Goal: Obtain resource: Download file/media

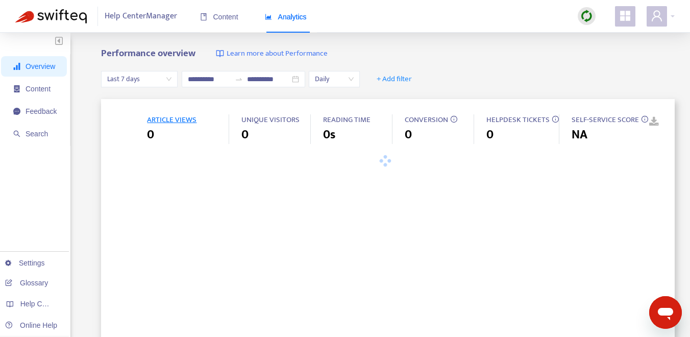
type input "**********"
click at [228, 13] on span "Content" at bounding box center [219, 17] width 38 height 8
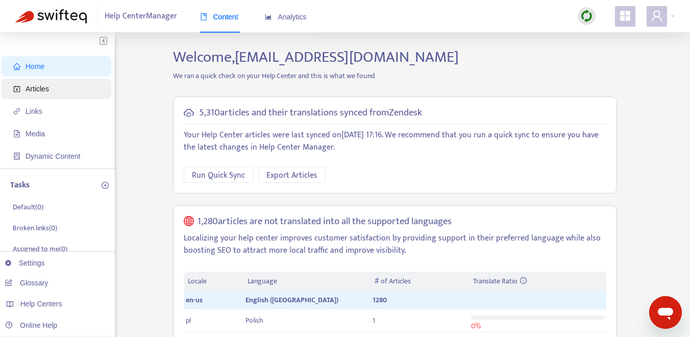
click at [64, 91] on span "Articles" at bounding box center [58, 89] width 90 height 20
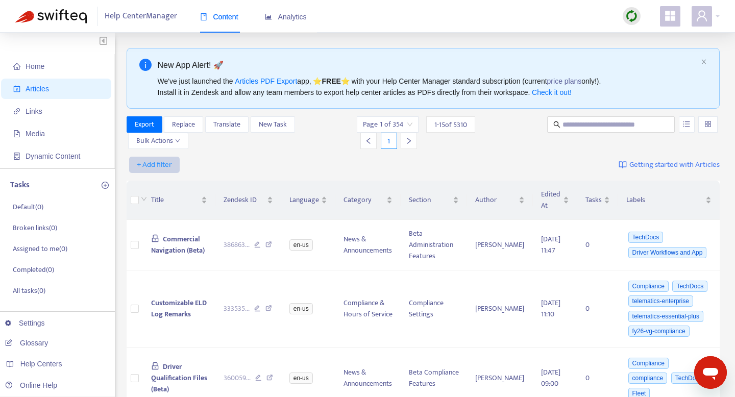
click at [165, 166] on span "+ Add filter" at bounding box center [154, 165] width 35 height 12
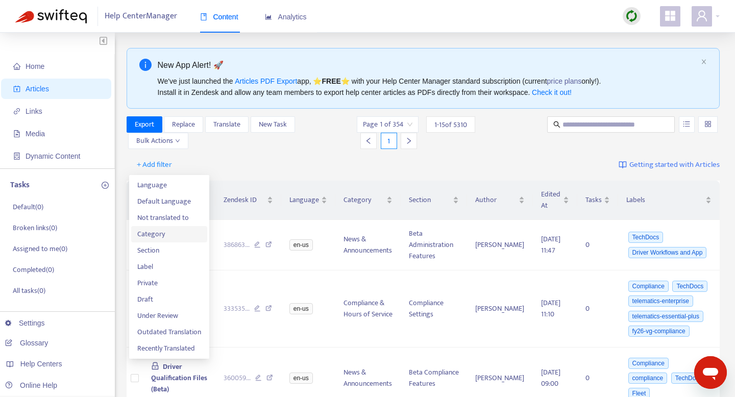
click at [168, 237] on span "Category" at bounding box center [169, 234] width 64 height 11
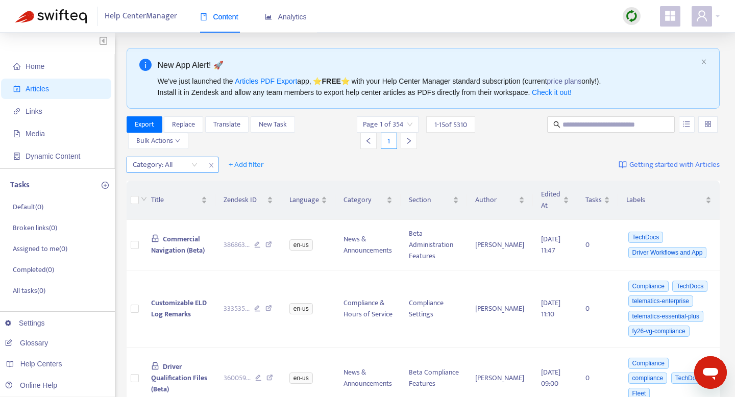
click at [194, 165] on div "Category: All" at bounding box center [165, 164] width 76 height 15
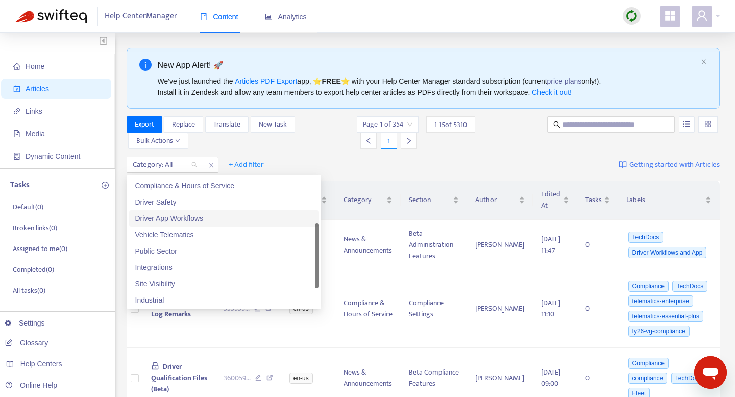
scroll to position [44, 0]
click at [205, 222] on div "Driver App Workflows" at bounding box center [224, 221] width 178 height 11
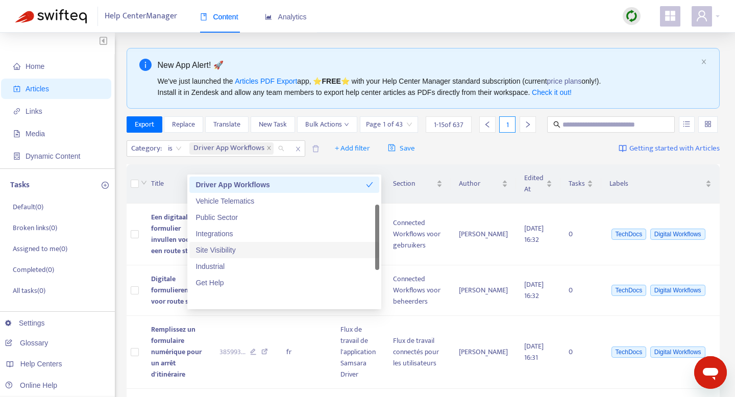
scroll to position [0, 0]
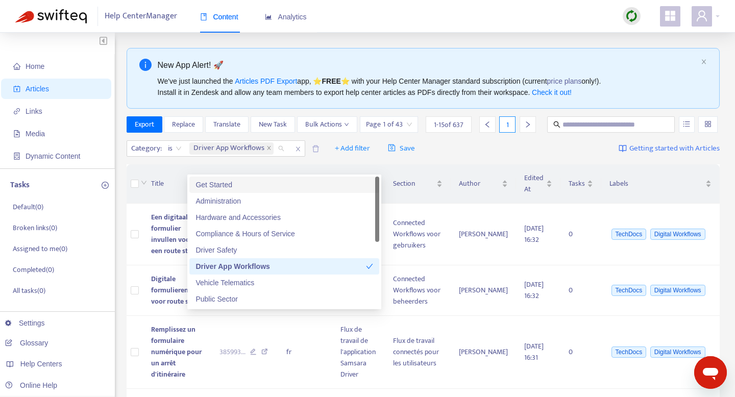
click at [336, 130] on div "Export Replace Translate New Task Bulk Actions" at bounding box center [242, 124] width 231 height 16
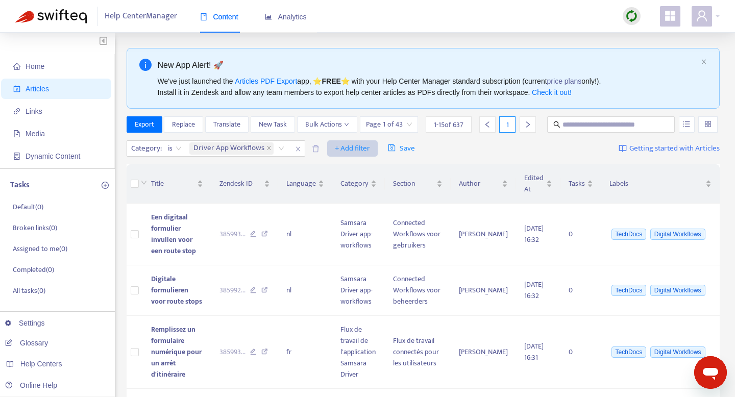
click at [353, 155] on span "+ Add filter" at bounding box center [352, 148] width 35 height 12
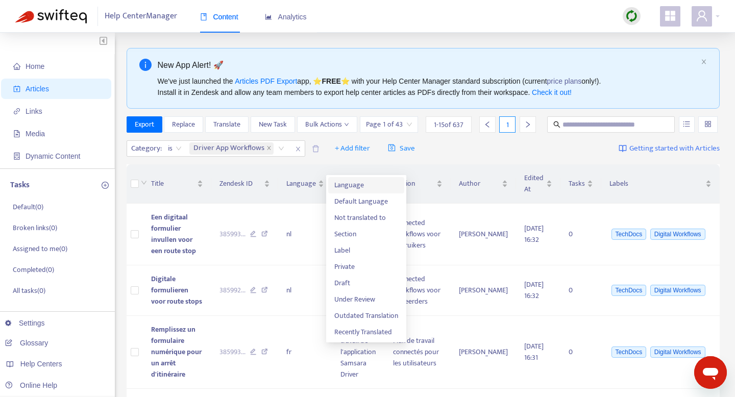
click at [356, 186] on span "Language" at bounding box center [366, 185] width 64 height 11
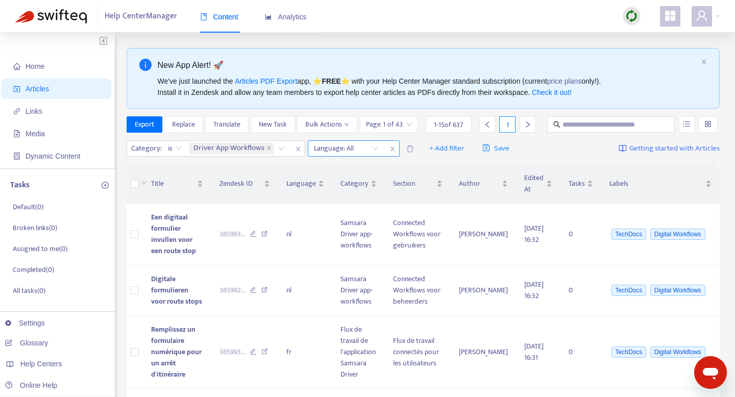
click at [375, 156] on div "Language: All" at bounding box center [346, 148] width 76 height 15
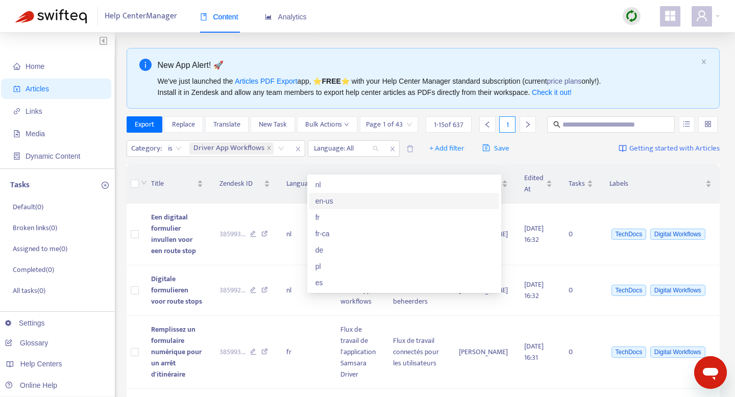
click at [350, 204] on div "en-us" at bounding box center [404, 201] width 178 height 11
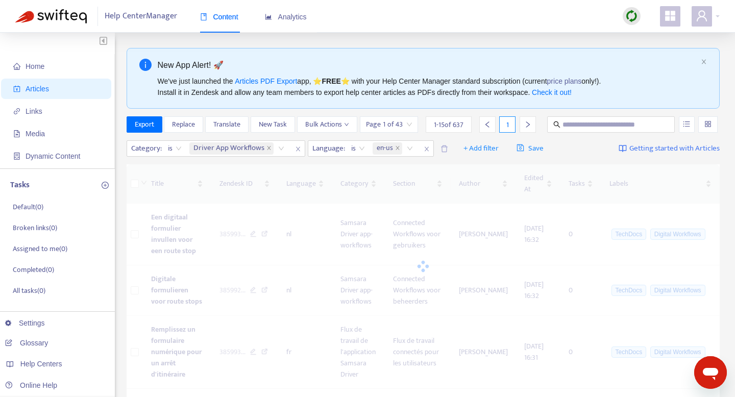
click at [509, 123] on div "Page 1 of 43 1 - 15 of 637 1" at bounding box center [448, 124] width 176 height 16
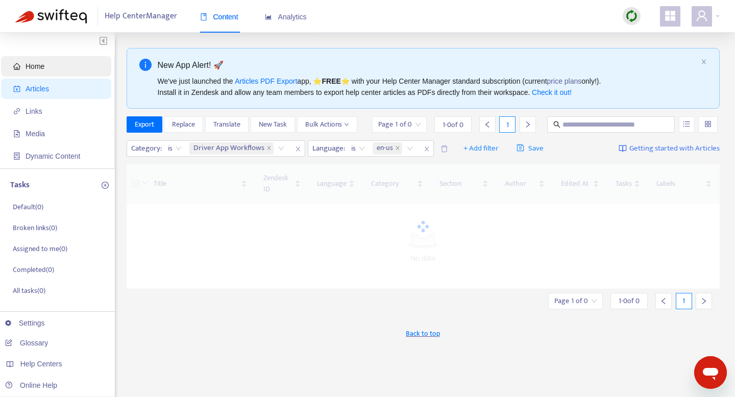
click at [55, 67] on span "Home" at bounding box center [58, 66] width 90 height 20
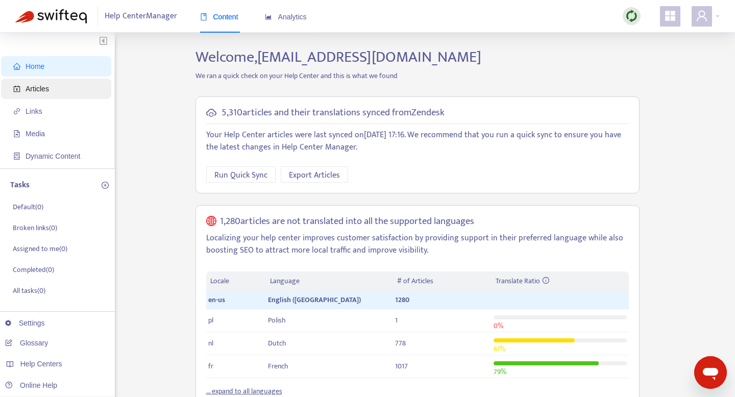
click at [63, 91] on span "Articles" at bounding box center [58, 89] width 90 height 20
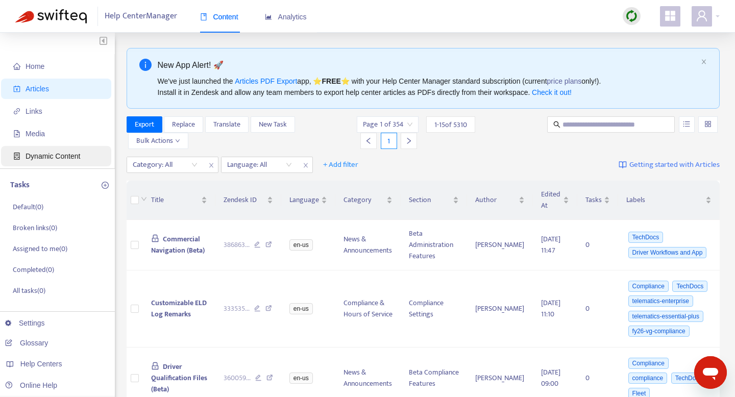
click at [71, 152] on span "Dynamic Content" at bounding box center [53, 156] width 55 height 8
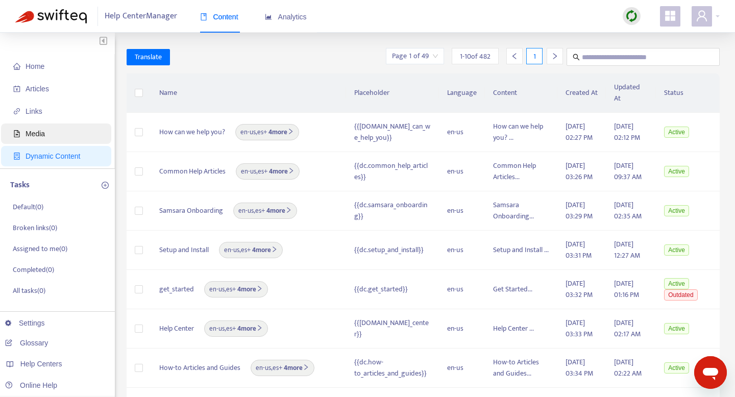
click at [69, 138] on span "Media" at bounding box center [58, 134] width 90 height 20
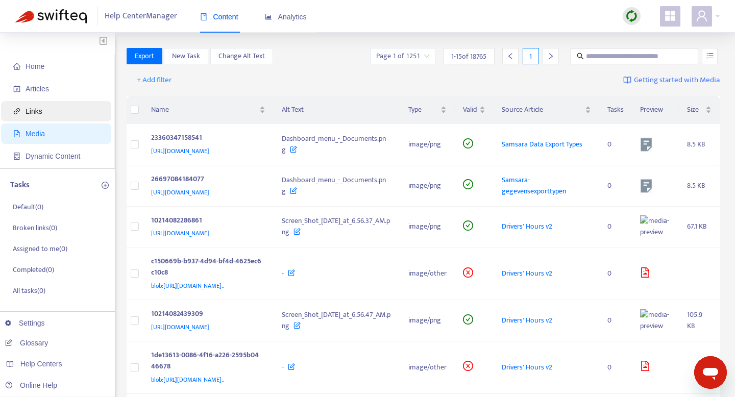
click at [63, 118] on span "Links" at bounding box center [58, 111] width 90 height 20
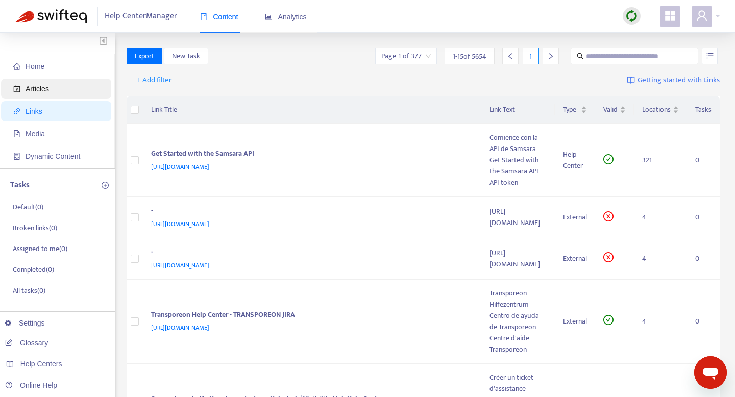
click at [61, 88] on span "Articles" at bounding box center [58, 89] width 90 height 20
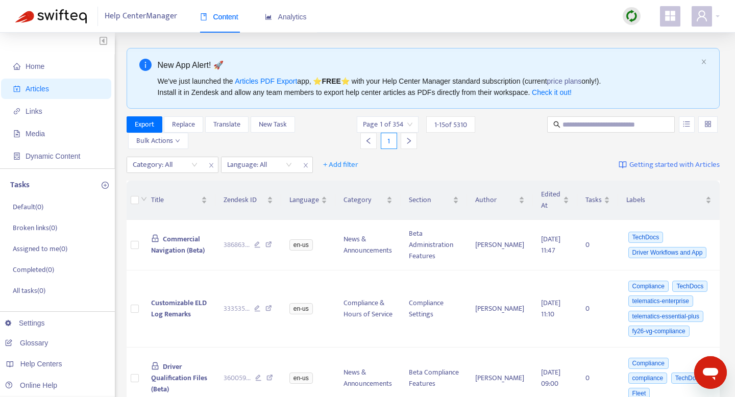
click at [692, 165] on span "Getting started with Articles" at bounding box center [674, 165] width 90 height 12
click at [279, 125] on span "New Task" at bounding box center [273, 124] width 28 height 11
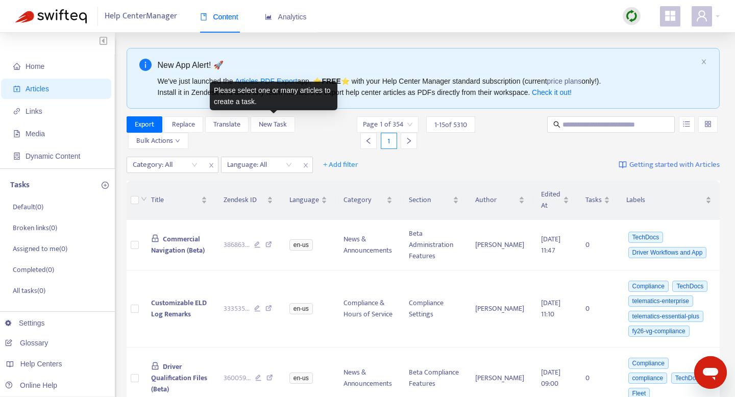
click at [509, 164] on div "Category: All Language: All + Add filter Getting started with Articles" at bounding box center [424, 165] width 594 height 24
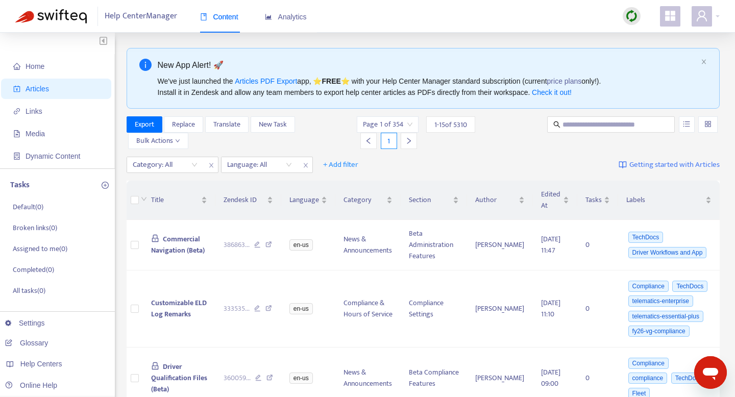
click at [711, 120] on input "search" at bounding box center [708, 124] width 7 height 15
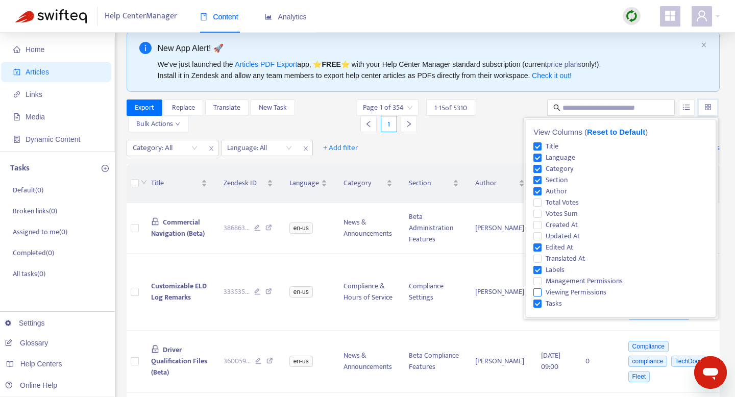
scroll to position [15, 0]
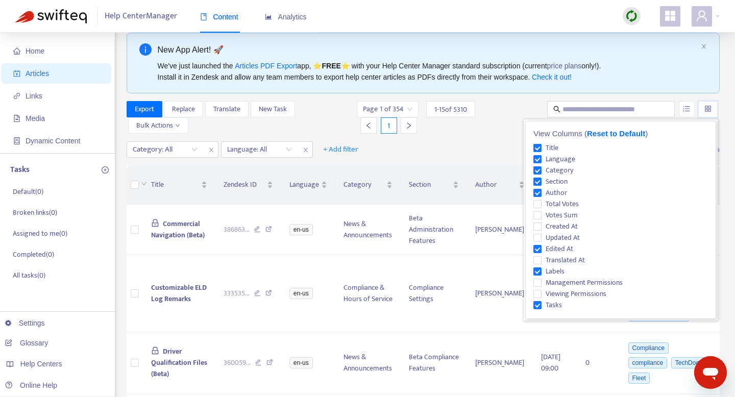
click at [503, 134] on div "Export Replace Translate New Task Bulk Actions Page 1 of 354 1 - 15 of 5310 1" at bounding box center [424, 119] width 594 height 37
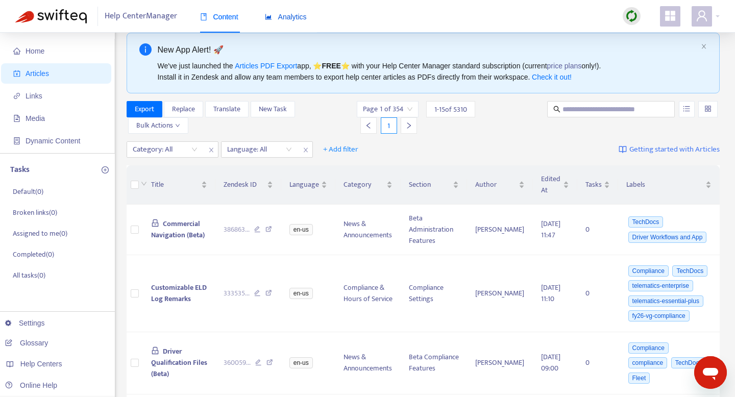
click at [296, 17] on span "Analytics" at bounding box center [286, 17] width 42 height 8
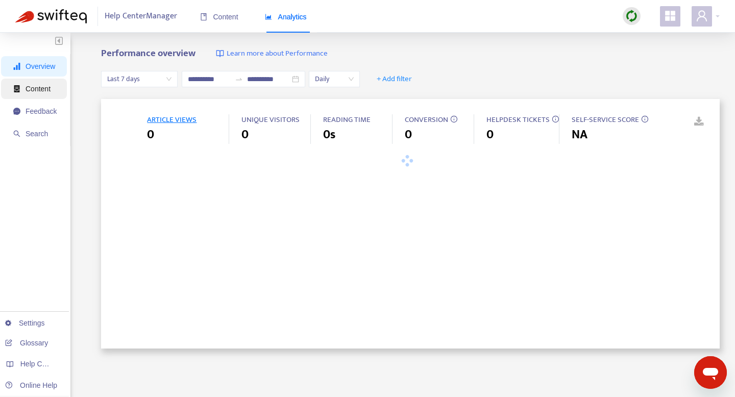
click at [39, 90] on span "Content" at bounding box center [38, 89] width 25 height 8
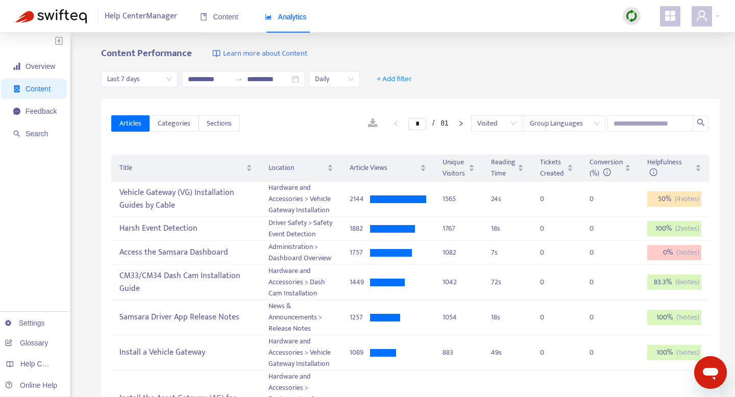
click at [169, 75] on span "Last 7 days" at bounding box center [139, 78] width 64 height 15
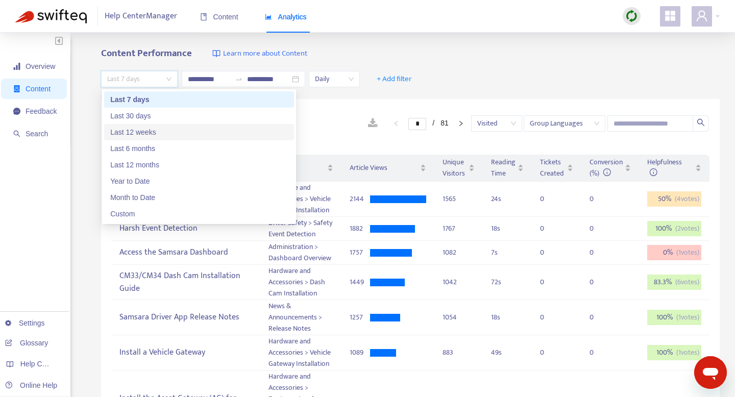
click at [162, 130] on div "Last 12 weeks" at bounding box center [199, 132] width 178 height 11
type input "**********"
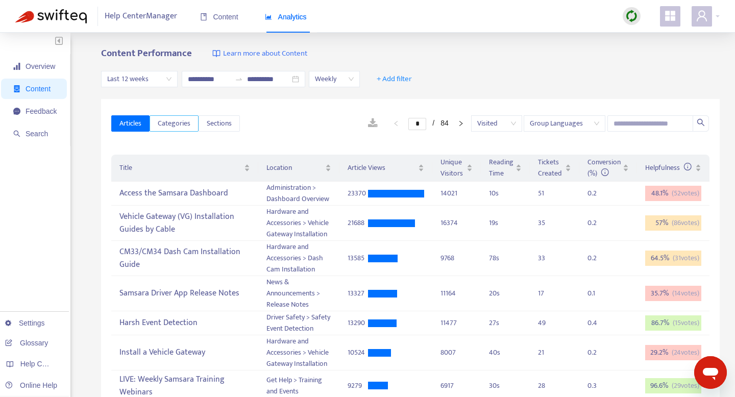
click at [172, 124] on span "Categories" at bounding box center [174, 123] width 33 height 11
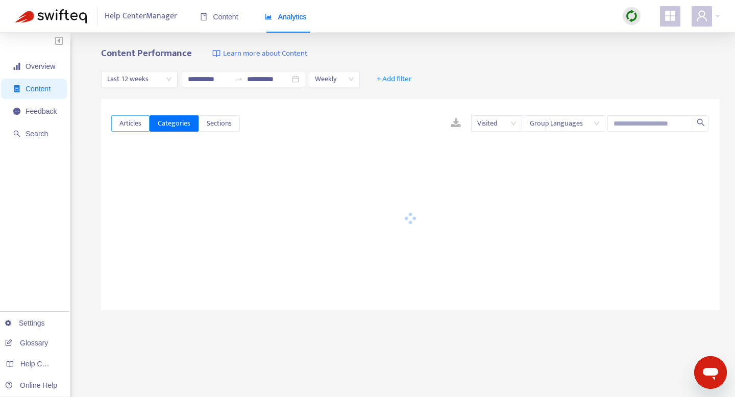
click at [134, 124] on span "Articles" at bounding box center [130, 123] width 22 height 11
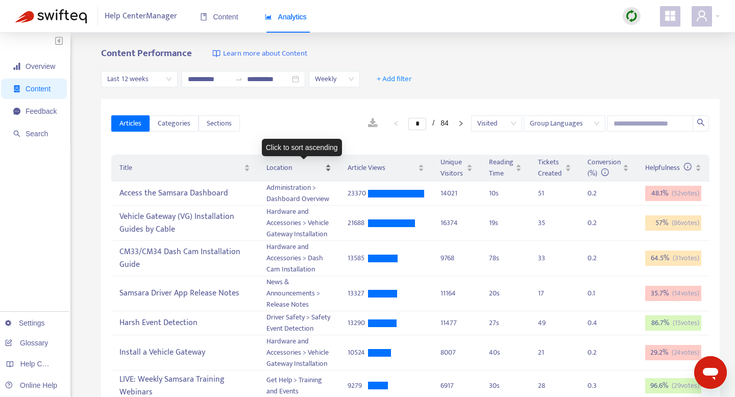
click at [331, 167] on div "Location" at bounding box center [298, 167] width 64 height 11
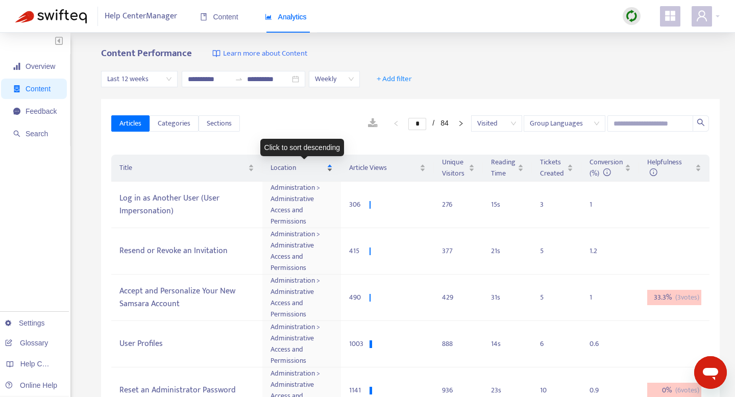
click at [333, 167] on div "Location" at bounding box center [302, 167] width 62 height 11
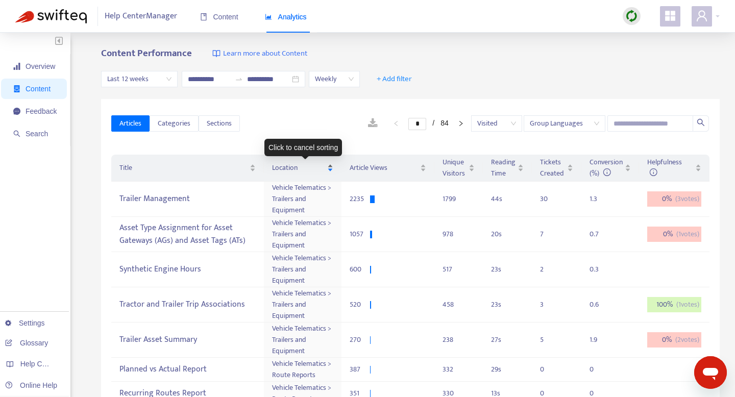
click at [302, 168] on span "Location" at bounding box center [298, 167] width 53 height 11
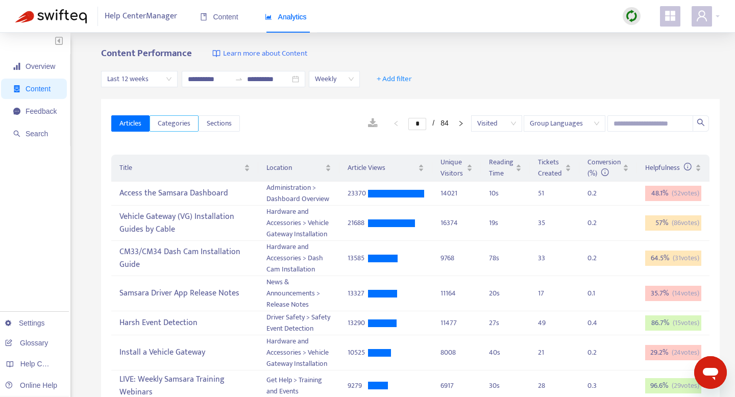
click at [181, 123] on span "Categories" at bounding box center [174, 123] width 33 height 11
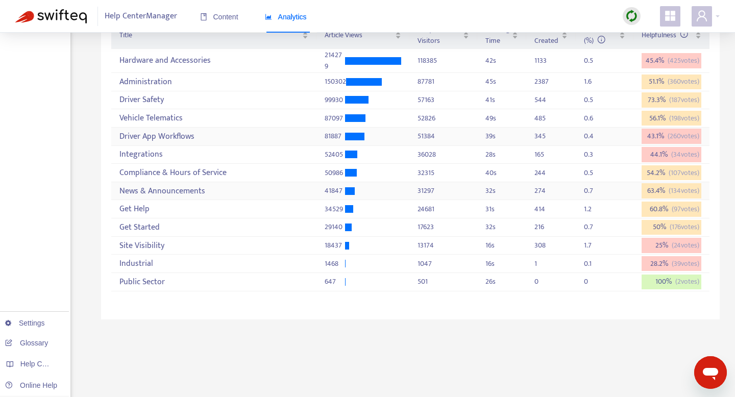
scroll to position [113, 0]
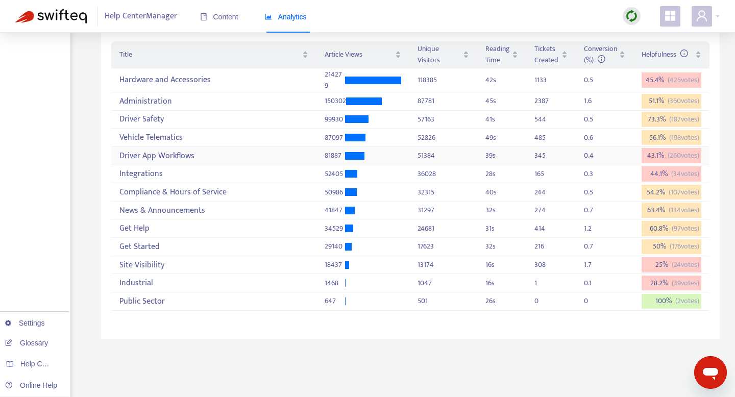
click at [165, 164] on div "Driver App Workflows" at bounding box center [213, 156] width 188 height 17
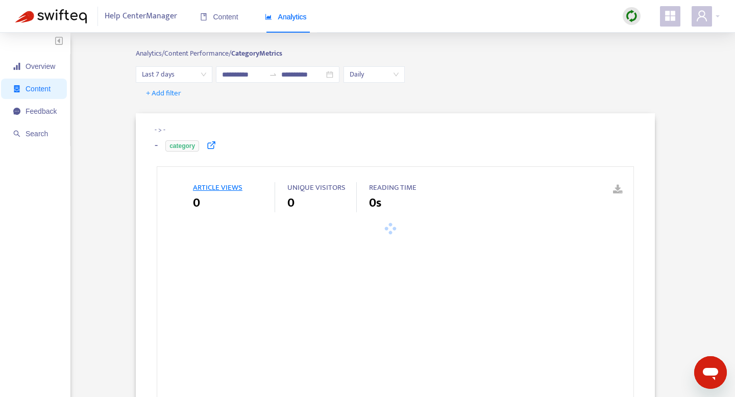
type input "**********"
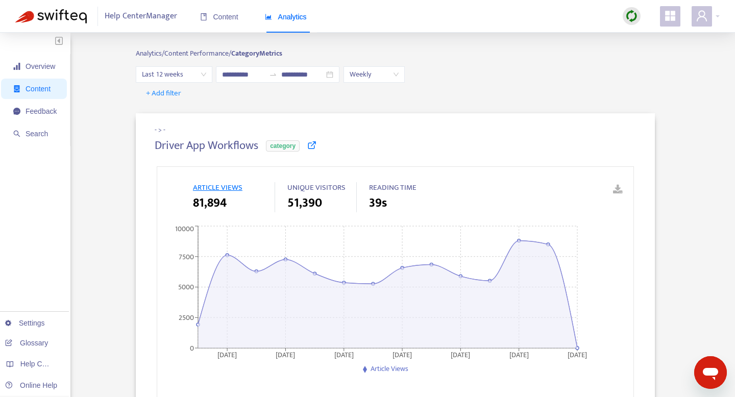
click at [229, 189] on span "ARTICLE VIEWS" at bounding box center [218, 187] width 50 height 13
click at [316, 142] on icon at bounding box center [311, 144] width 9 height 9
click at [167, 96] on span "+ Add filter" at bounding box center [163, 93] width 35 height 12
click at [346, 96] on div "+ Add filter" at bounding box center [395, 93] width 519 height 16
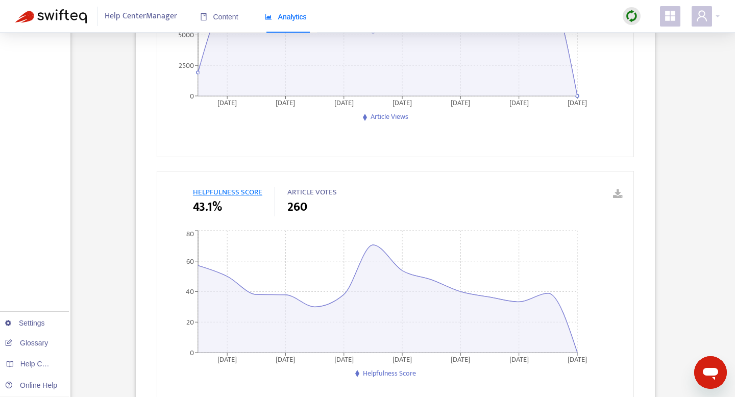
scroll to position [317, 0]
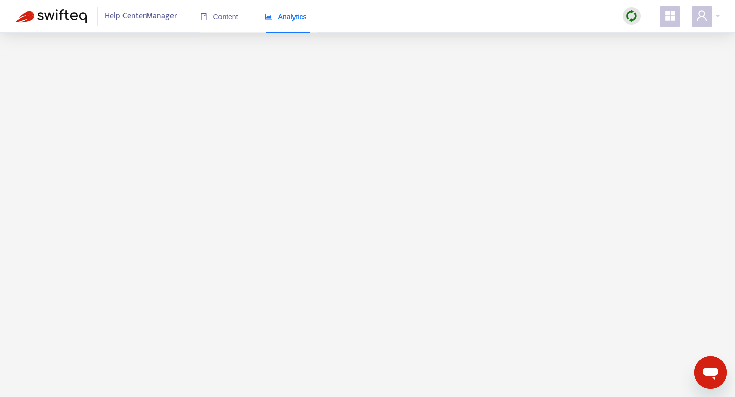
scroll to position [33, 0]
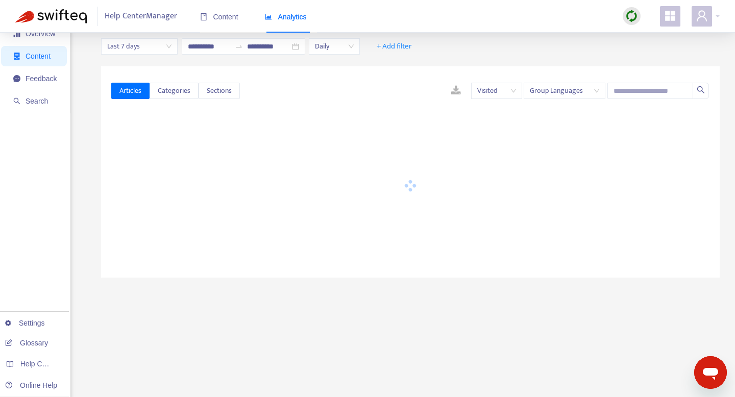
type input "**********"
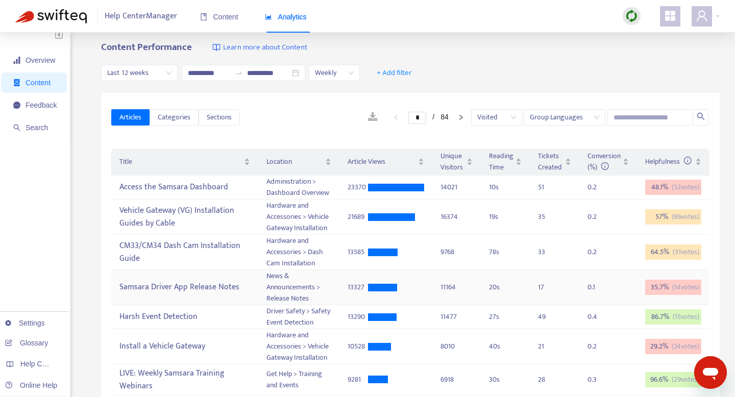
scroll to position [5, 0]
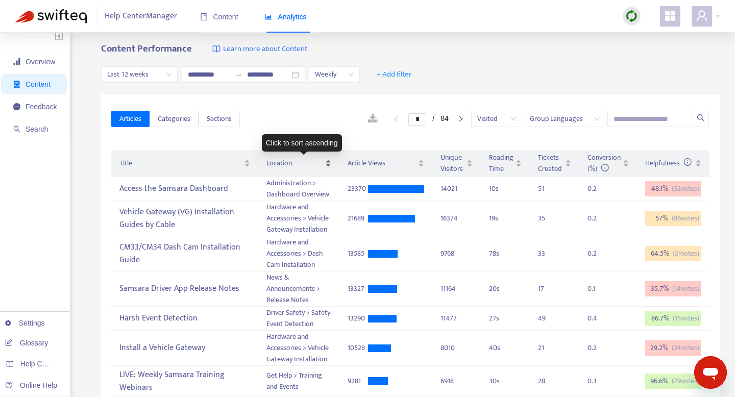
click at [309, 165] on span "Location" at bounding box center [294, 163] width 56 height 11
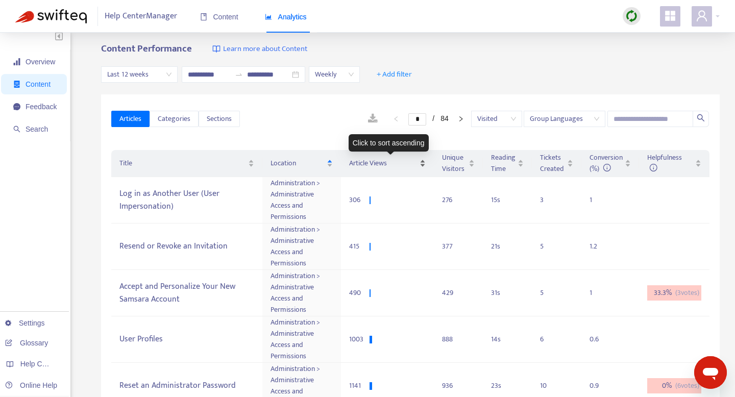
click at [397, 168] on span "Article Views" at bounding box center [383, 163] width 68 height 11
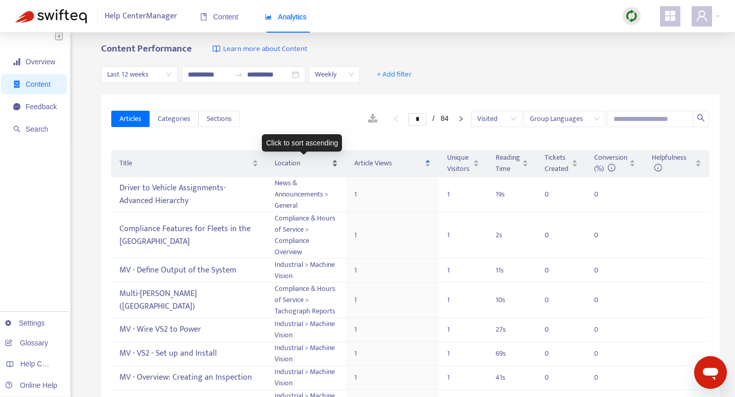
click at [292, 163] on span "Location" at bounding box center [302, 163] width 55 height 11
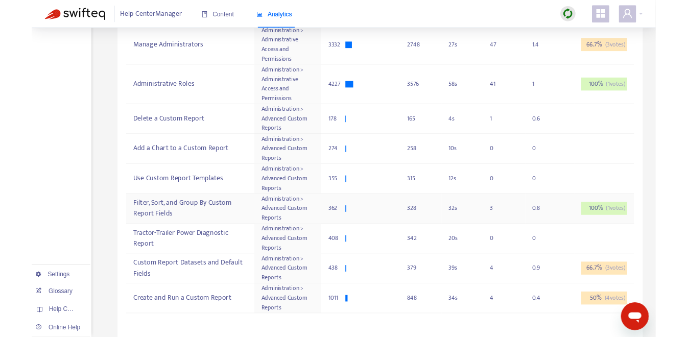
scroll to position [0, 0]
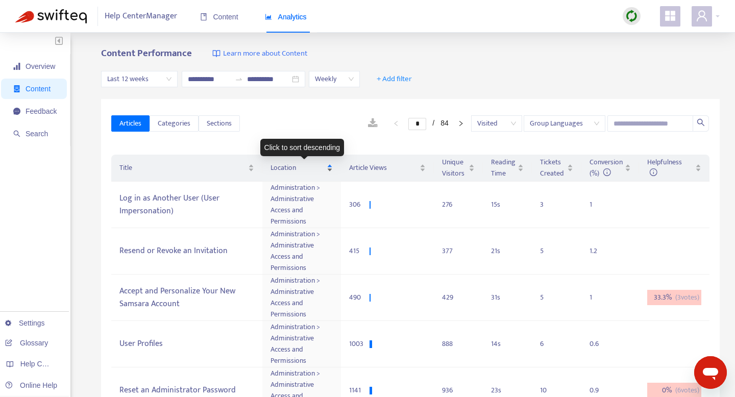
click at [293, 163] on span "Location" at bounding box center [298, 167] width 54 height 11
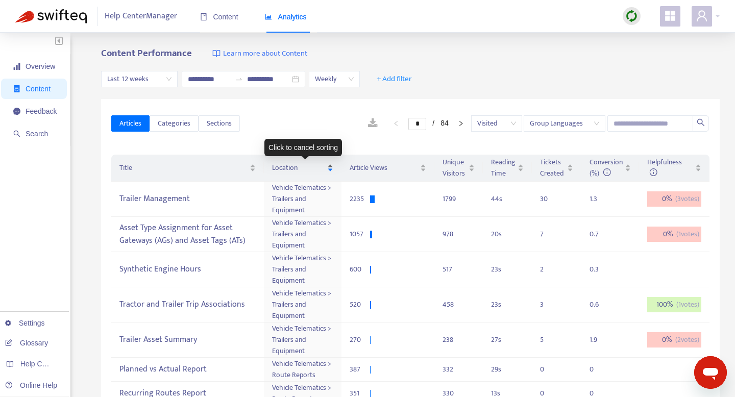
click at [299, 169] on span "Location" at bounding box center [298, 167] width 53 height 11
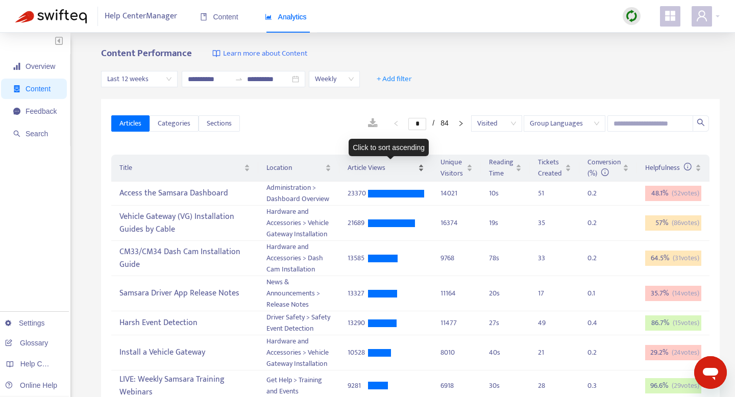
click at [385, 166] on span "Article Views" at bounding box center [382, 167] width 68 height 11
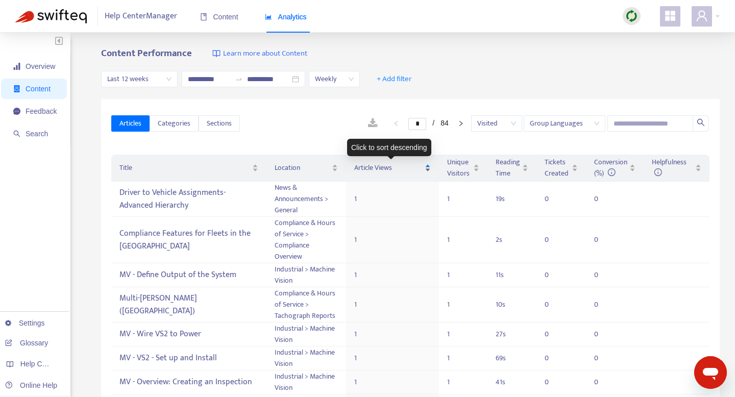
click at [385, 166] on span "Article Views" at bounding box center [388, 167] width 68 height 11
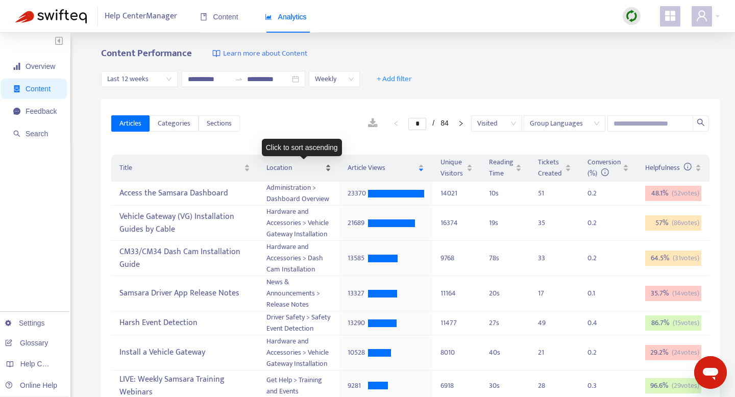
click at [331, 167] on div "Location" at bounding box center [298, 167] width 64 height 11
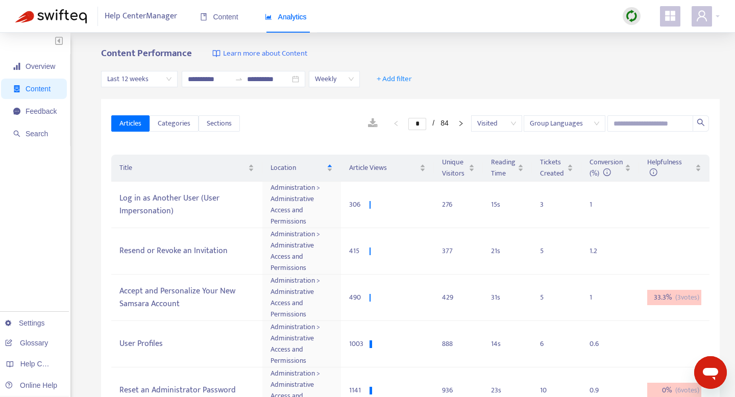
click at [368, 123] on link at bounding box center [373, 123] width 30 height 15
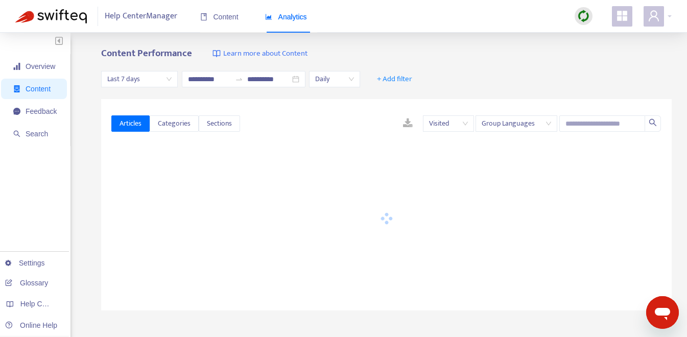
type input "**********"
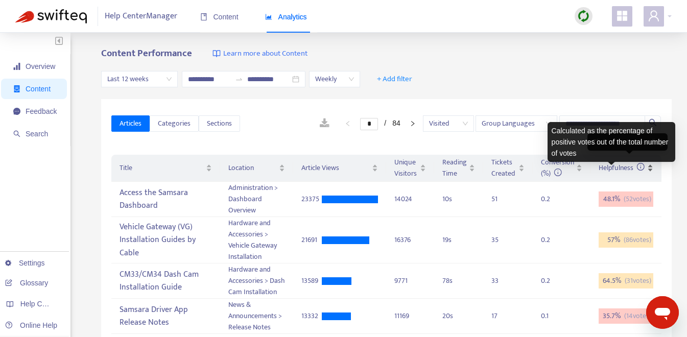
click at [636, 171] on icon at bounding box center [640, 166] width 8 height 8
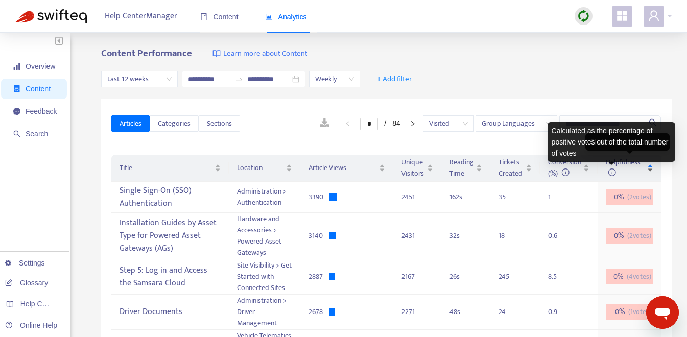
click at [611, 174] on icon at bounding box center [612, 172] width 8 height 8
